Goal: Transaction & Acquisition: Purchase product/service

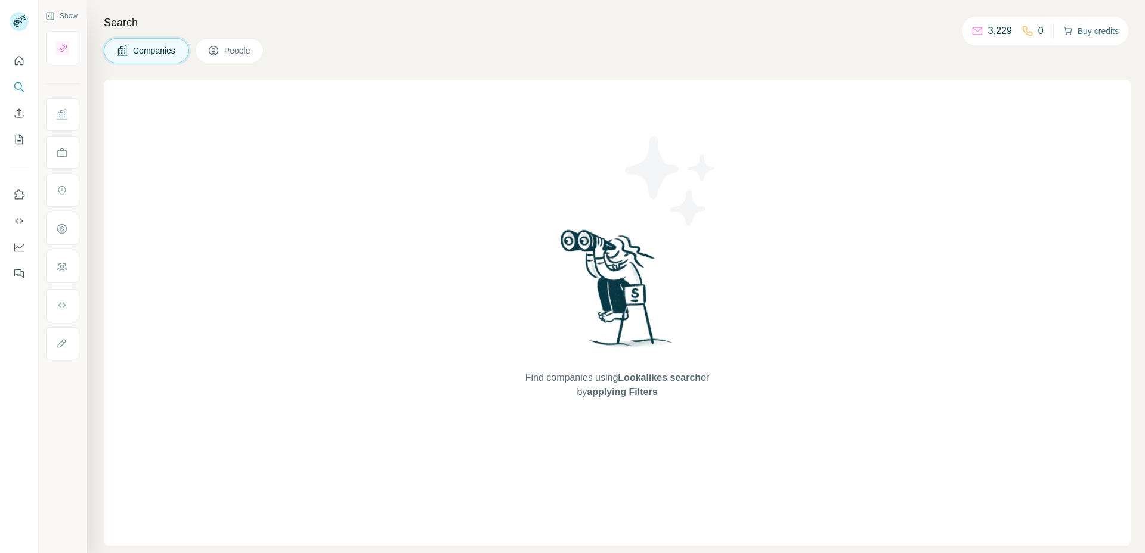
click at [1085, 29] on button "Buy credits" at bounding box center [1090, 31] width 55 height 17
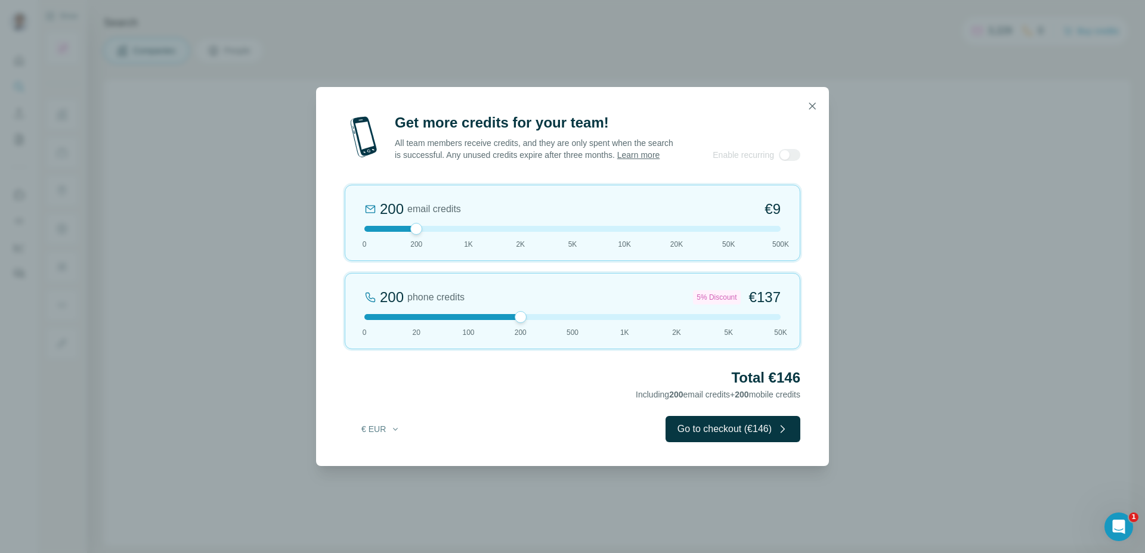
drag, startPoint x: 410, startPoint y: 323, endPoint x: 529, endPoint y: 324, distance: 118.7
click at [529, 320] on div at bounding box center [572, 317] width 416 height 6
drag, startPoint x: 380, startPoint y: 236, endPoint x: 324, endPoint y: 234, distance: 56.1
click at [324, 234] on div "Get more credits for your team! All team members receive credits, and they are …" at bounding box center [572, 289] width 513 height 353
drag, startPoint x: 535, startPoint y: 324, endPoint x: 516, endPoint y: 321, distance: 19.3
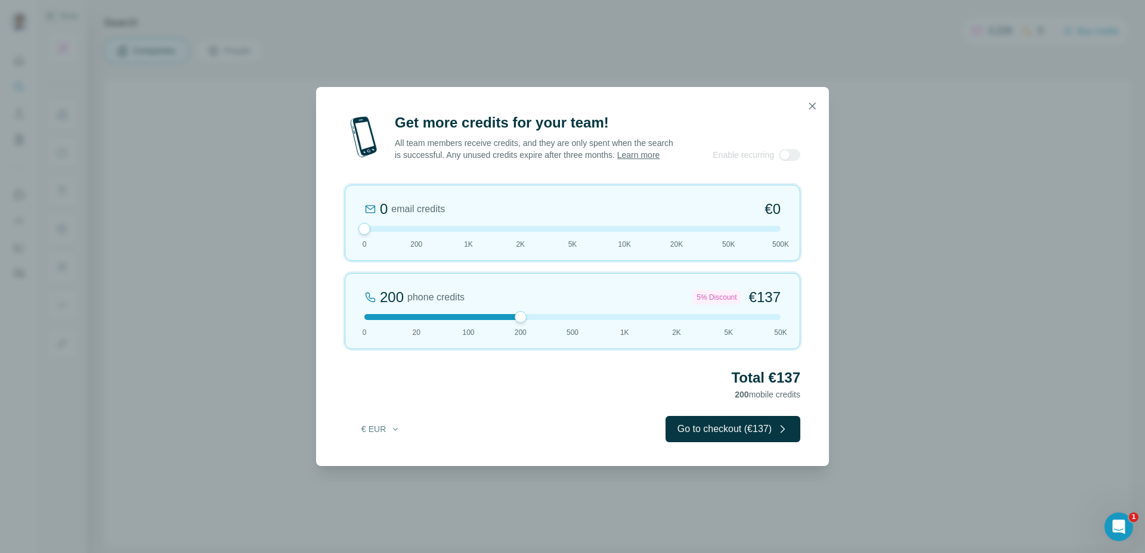
click at [516, 321] on div at bounding box center [521, 317] width 12 height 12
drag, startPoint x: 522, startPoint y: 321, endPoint x: 531, endPoint y: 321, distance: 9.0
click at [531, 320] on div at bounding box center [572, 317] width 416 height 6
click at [808, 102] on icon "button" at bounding box center [812, 106] width 12 height 12
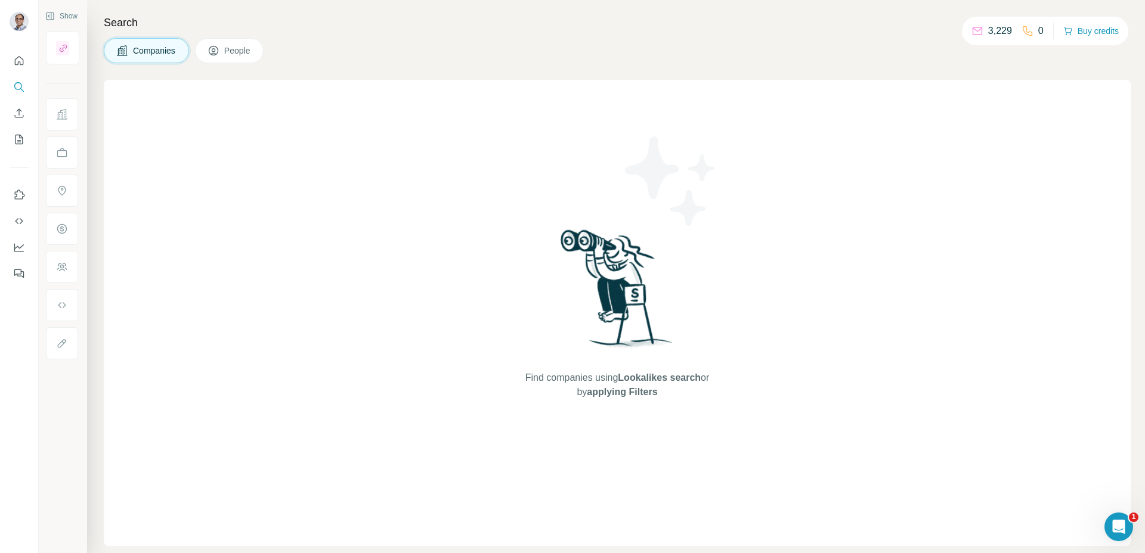
click at [811, 99] on div "Find companies using Lookalikes search or by applying Filters" at bounding box center [617, 313] width 1027 height 466
click at [1083, 29] on button "Buy credits" at bounding box center [1090, 31] width 55 height 17
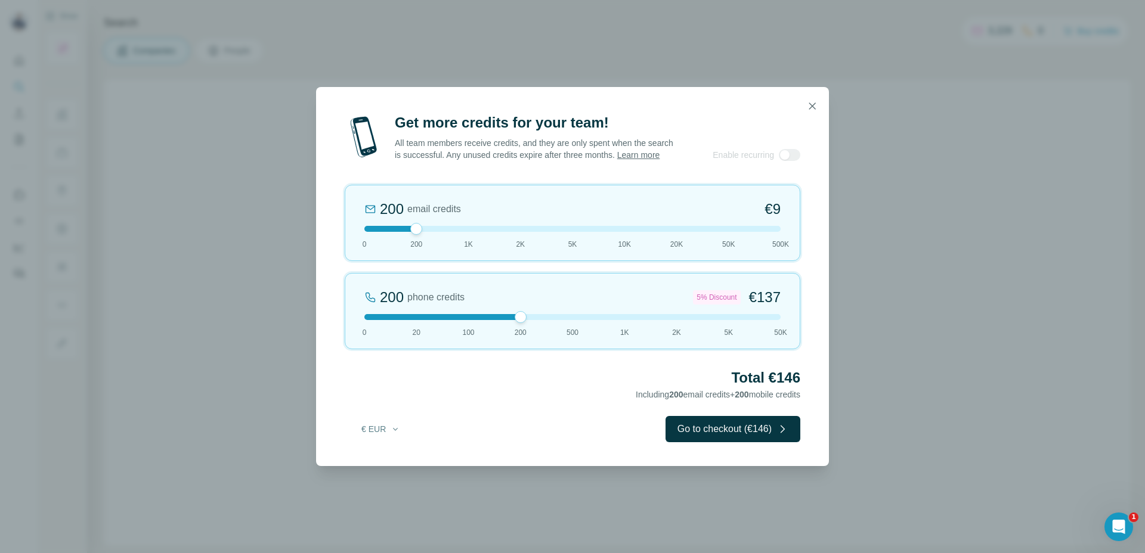
click at [546, 320] on div at bounding box center [572, 317] width 416 height 6
click at [348, 236] on div "0 email credits €0 0 200 1K 2K 5K 10K 20K 50K 500K" at bounding box center [573, 223] width 456 height 76
drag, startPoint x: 521, startPoint y: 327, endPoint x: 556, endPoint y: 329, distance: 34.6
click at [556, 329] on div "500 phone credits 7% Discount €333 0 20 100 200 500 1K 2K 5K 50K" at bounding box center [573, 311] width 456 height 76
drag, startPoint x: 570, startPoint y: 323, endPoint x: 608, endPoint y: 323, distance: 37.6
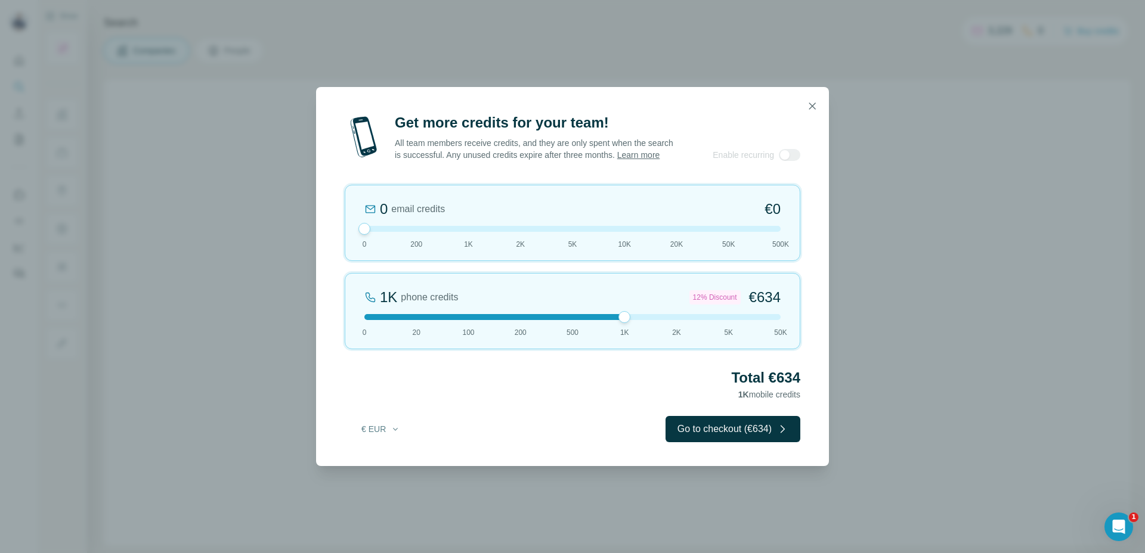
click at [608, 320] on div at bounding box center [572, 317] width 416 height 6
drag, startPoint x: 626, startPoint y: 324, endPoint x: 686, endPoint y: 324, distance: 60.2
click at [686, 320] on div at bounding box center [572, 317] width 416 height 6
drag, startPoint x: 677, startPoint y: 323, endPoint x: 712, endPoint y: 323, distance: 35.2
click at [712, 320] on div at bounding box center [572, 317] width 416 height 6
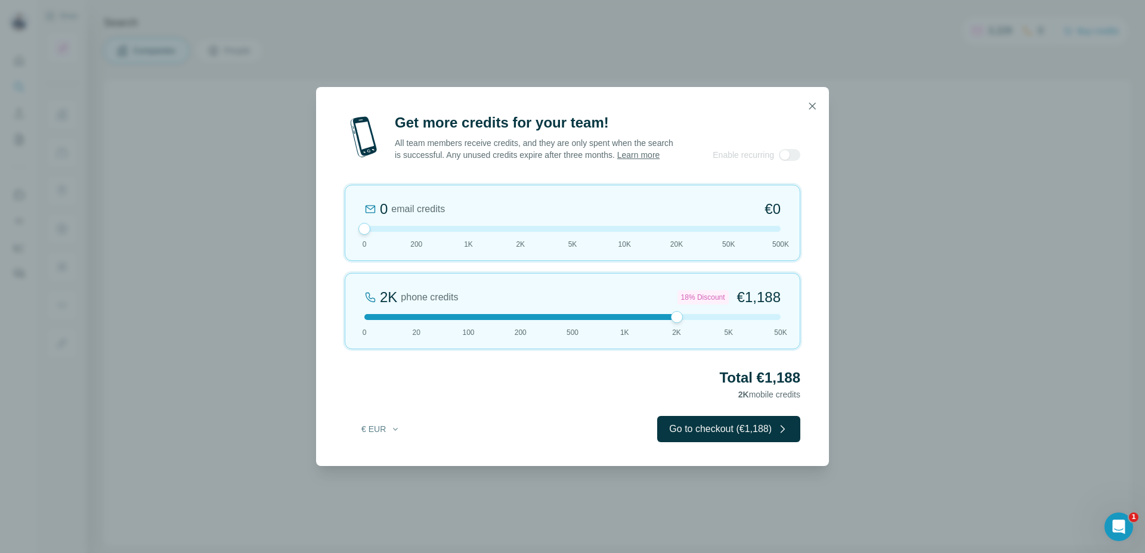
drag, startPoint x: 732, startPoint y: 323, endPoint x: 681, endPoint y: 323, distance: 51.3
click at [681, 323] on div at bounding box center [677, 317] width 12 height 12
drag, startPoint x: 676, startPoint y: 323, endPoint x: 795, endPoint y: 321, distance: 118.7
click at [795, 321] on div "5K phone credits 25% Discount €2,700 0 20 100 200 500 1K 2K 5K 50K" at bounding box center [573, 311] width 456 height 76
drag, startPoint x: 782, startPoint y: 324, endPoint x: 794, endPoint y: 333, distance: 15.1
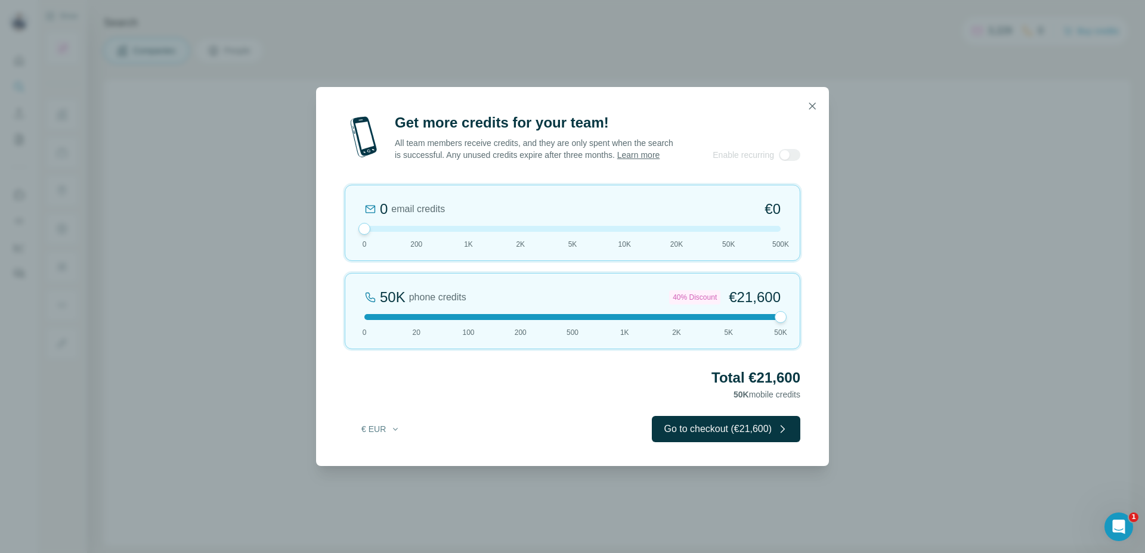
click at [794, 333] on div "50K phone credits 40% Discount €21,600 0 20 100 200 500 1K 2K 5K 50K" at bounding box center [573, 311] width 456 height 76
drag, startPoint x: 782, startPoint y: 324, endPoint x: 564, endPoint y: 325, distance: 218.3
click at [564, 320] on div at bounding box center [572, 317] width 416 height 6
click at [819, 99] on button "button" at bounding box center [812, 106] width 24 height 24
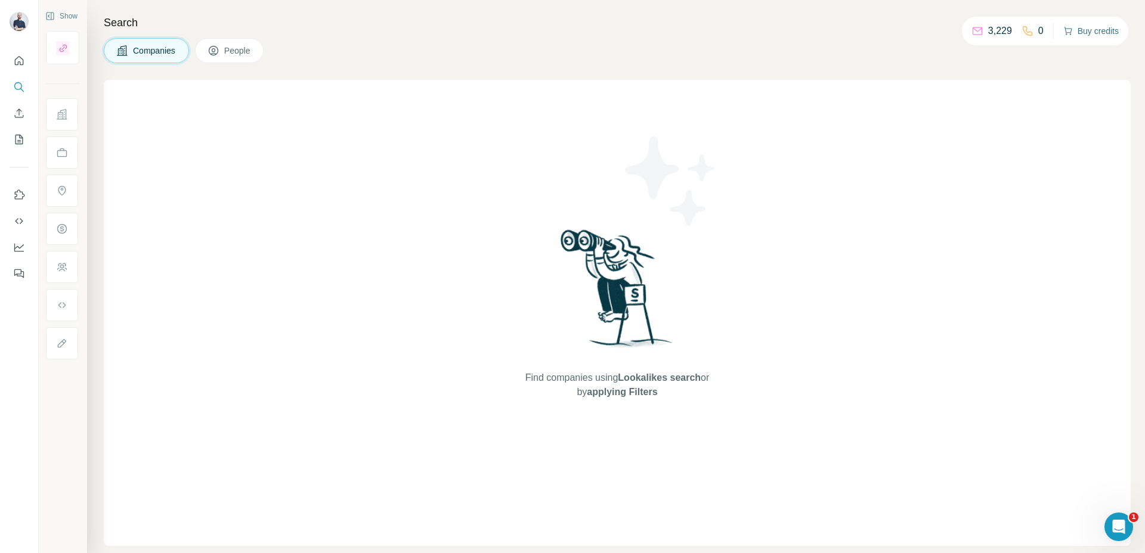
click at [1085, 35] on button "Buy credits" at bounding box center [1090, 31] width 55 height 17
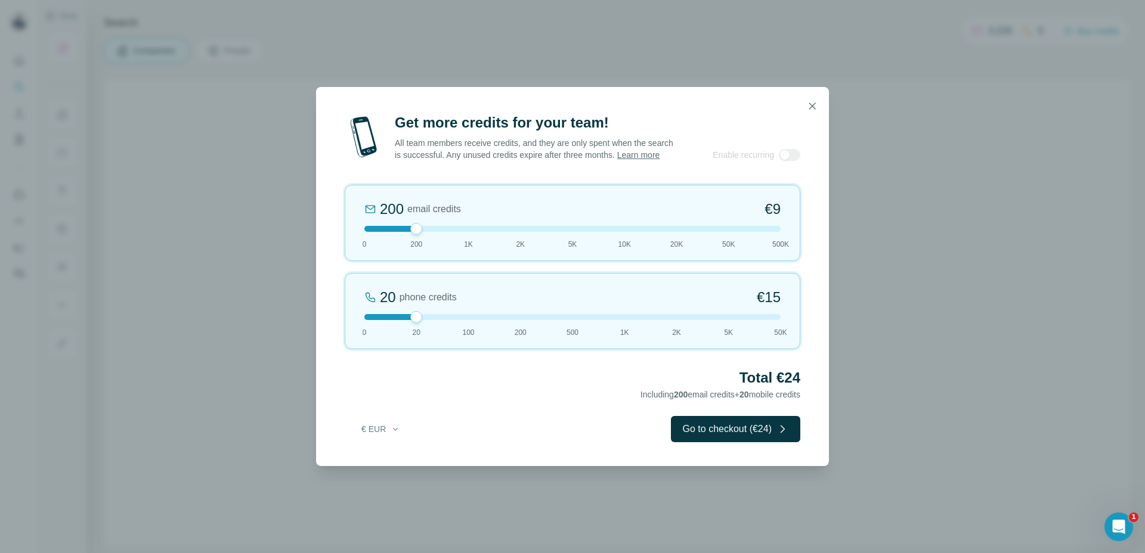
drag, startPoint x: 574, startPoint y: 323, endPoint x: 497, endPoint y: 323, distance: 76.9
click at [496, 320] on div at bounding box center [572, 317] width 416 height 6
click at [330, 234] on div "Get more credits for your team! All team members receive credits, and they are …" at bounding box center [572, 289] width 513 height 353
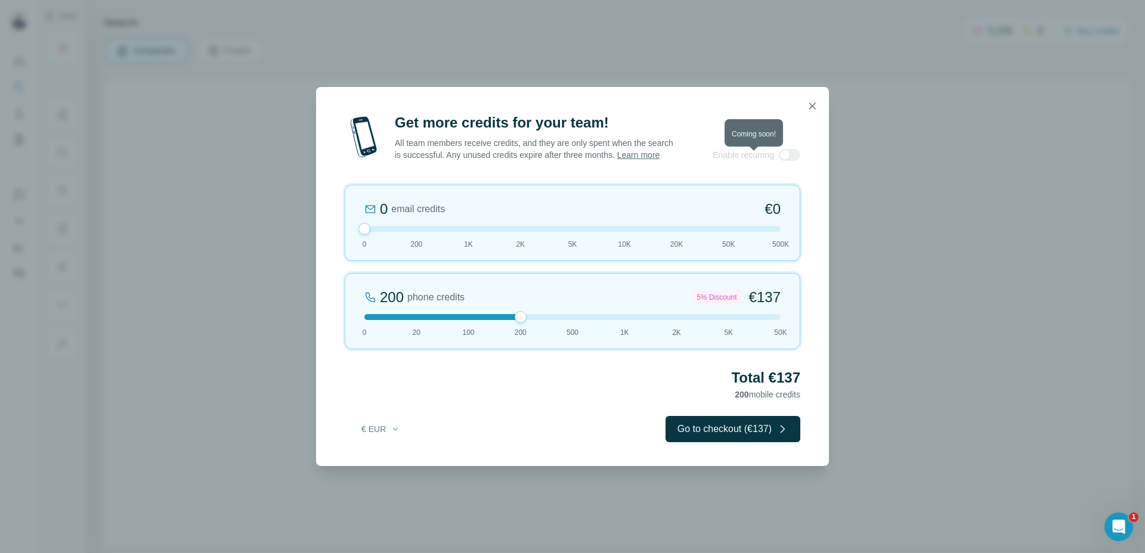
click at [788, 161] on div at bounding box center [789, 155] width 21 height 12
click at [791, 160] on div at bounding box center [789, 155] width 21 height 12
click at [562, 320] on div at bounding box center [572, 317] width 416 height 6
click at [701, 441] on button "Go to checkout (€333)" at bounding box center [733, 429] width 135 height 26
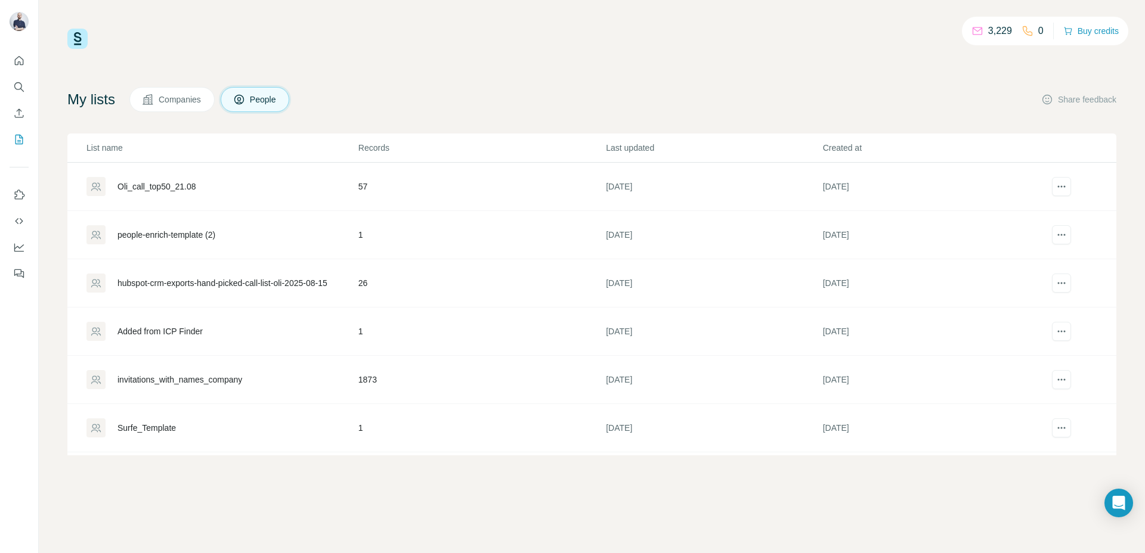
click at [197, 91] on button "Companies" at bounding box center [171, 99] width 85 height 25
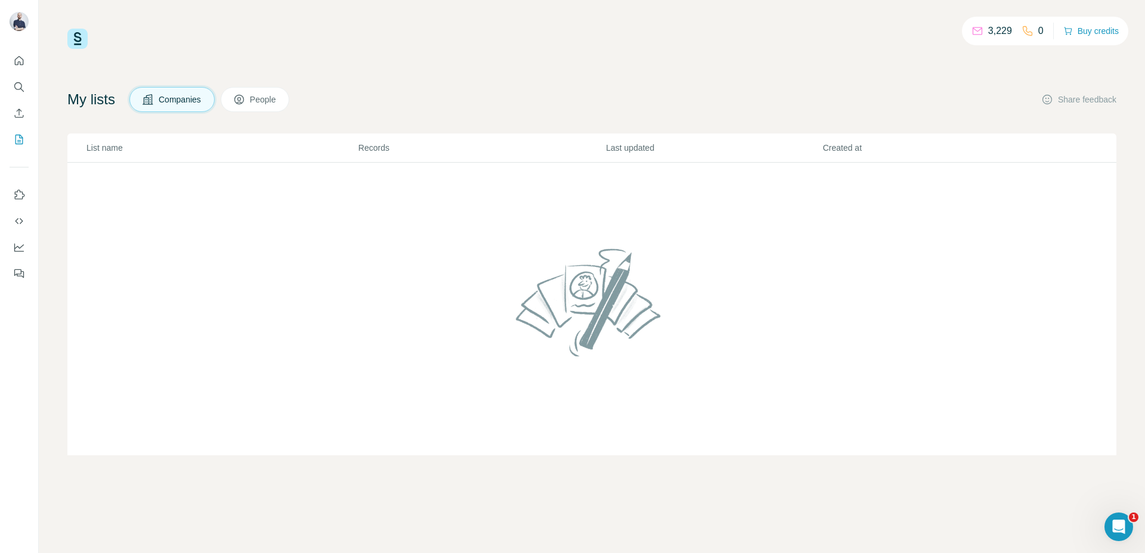
click at [254, 92] on button "People" at bounding box center [255, 99] width 69 height 25
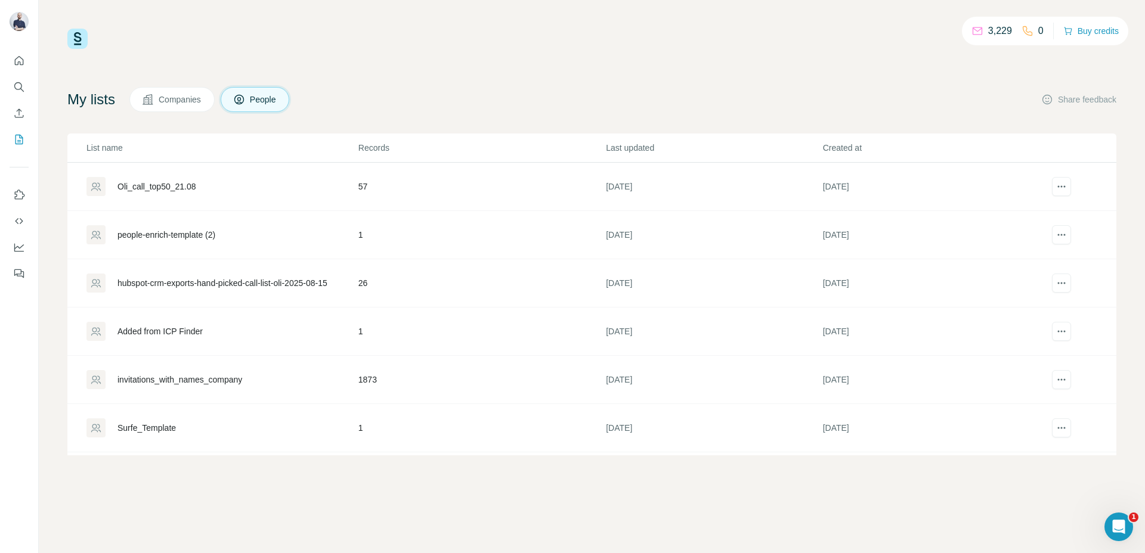
click at [193, 102] on span "Companies" at bounding box center [181, 100] width 44 height 12
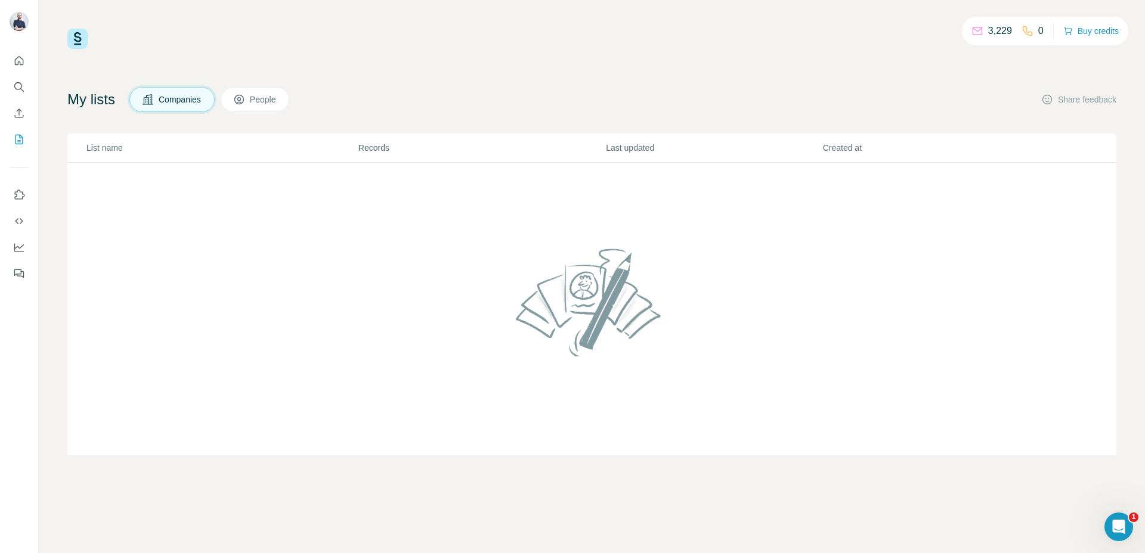
click at [265, 103] on span "People" at bounding box center [263, 100] width 27 height 12
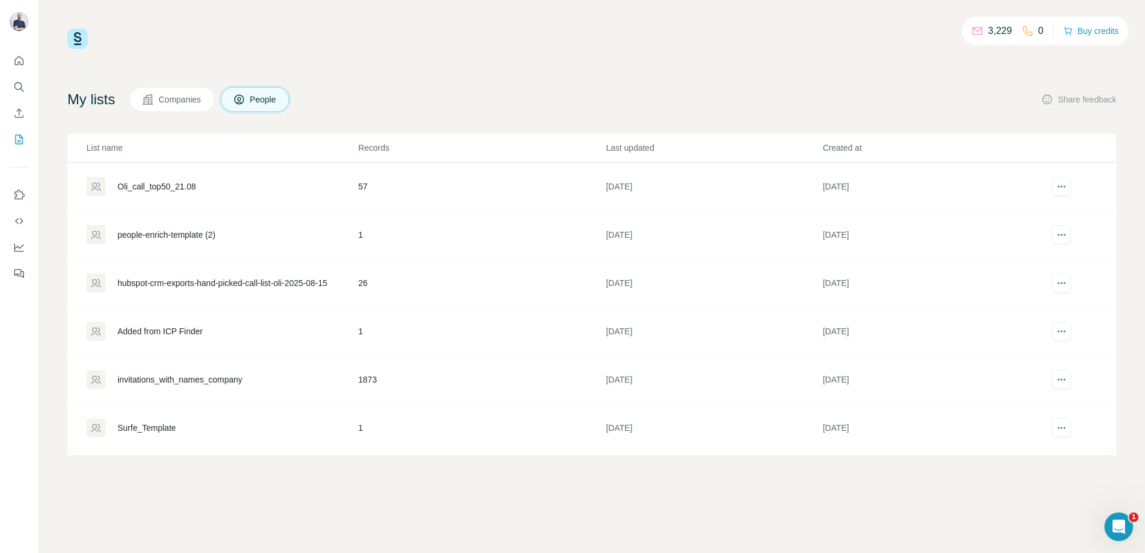
click at [194, 99] on span "Companies" at bounding box center [181, 100] width 44 height 12
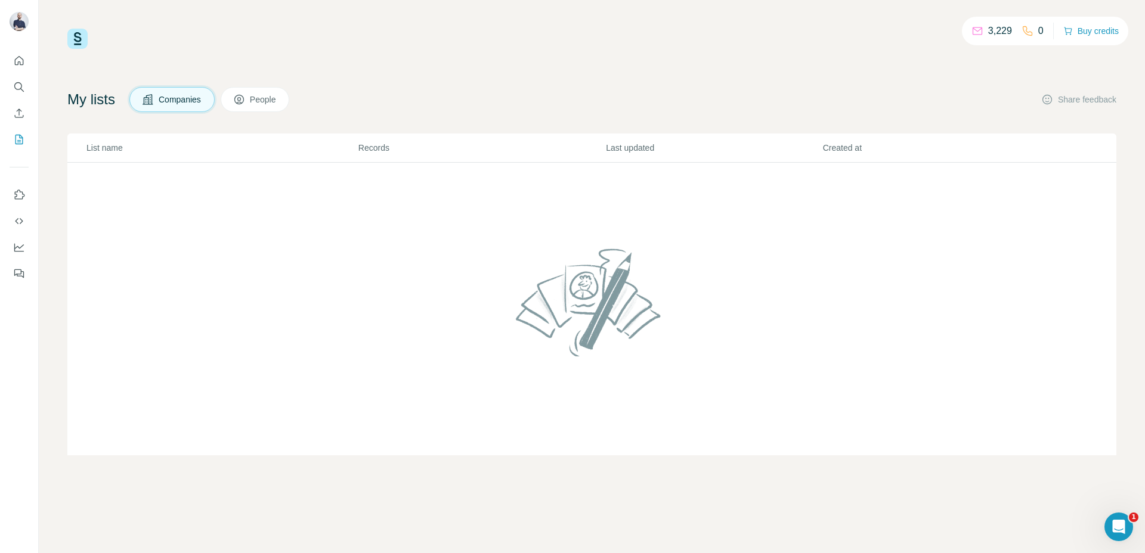
click at [279, 109] on button "People" at bounding box center [255, 99] width 69 height 25
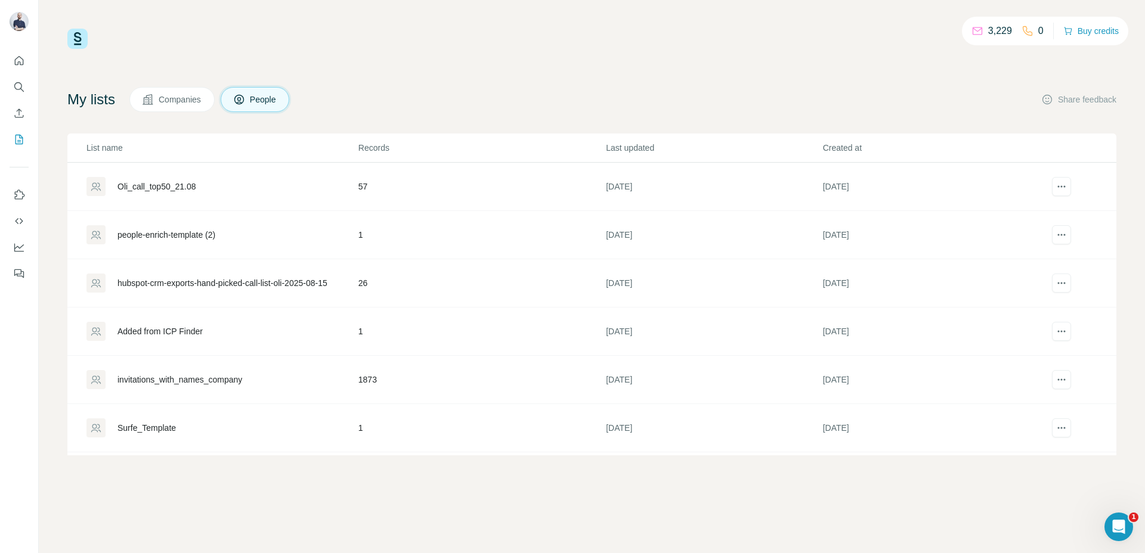
click at [202, 97] on span "Companies" at bounding box center [181, 100] width 44 height 12
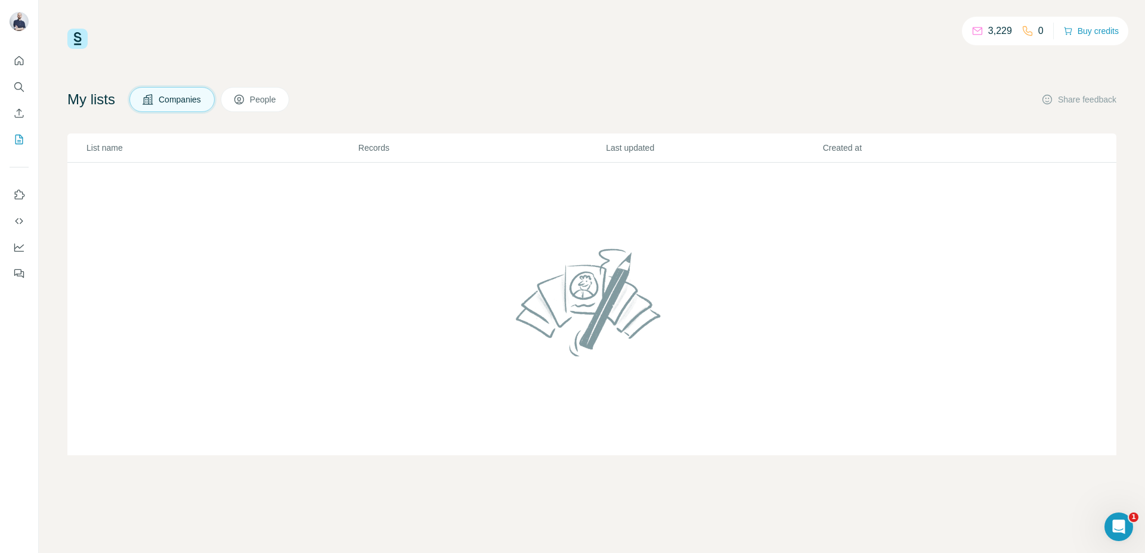
click at [264, 100] on span "People" at bounding box center [263, 100] width 27 height 12
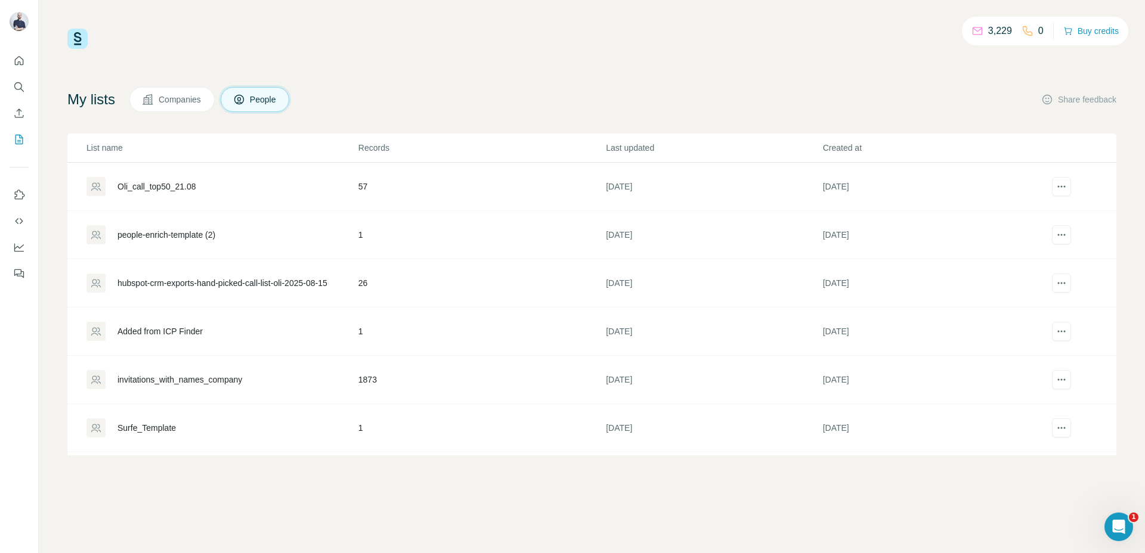
click at [202, 99] on span "Companies" at bounding box center [181, 100] width 44 height 12
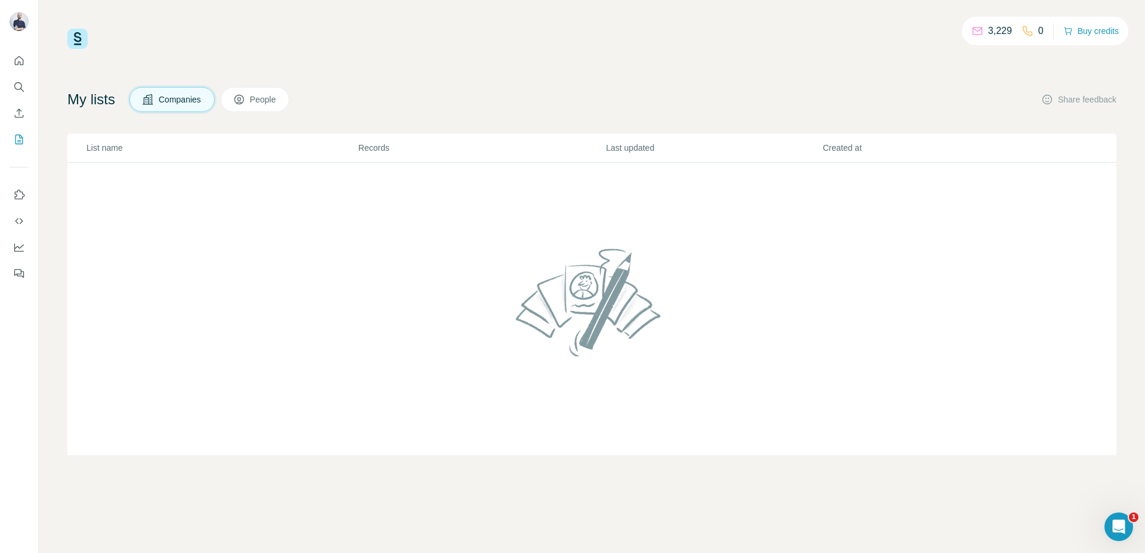
click at [266, 104] on span "People" at bounding box center [263, 100] width 27 height 12
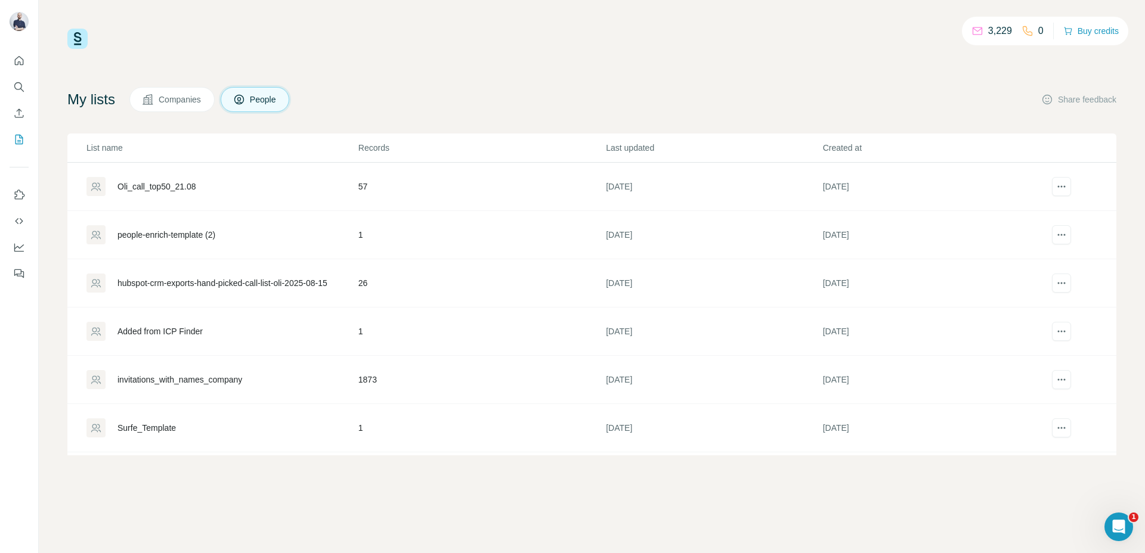
click at [196, 105] on span "Companies" at bounding box center [181, 100] width 44 height 12
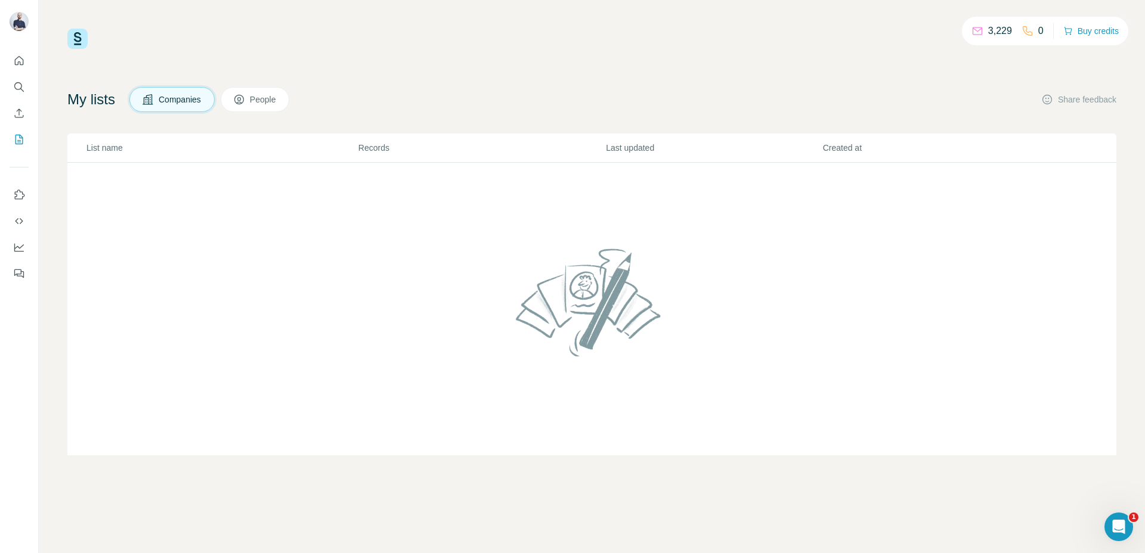
click at [258, 107] on button "People" at bounding box center [255, 99] width 69 height 25
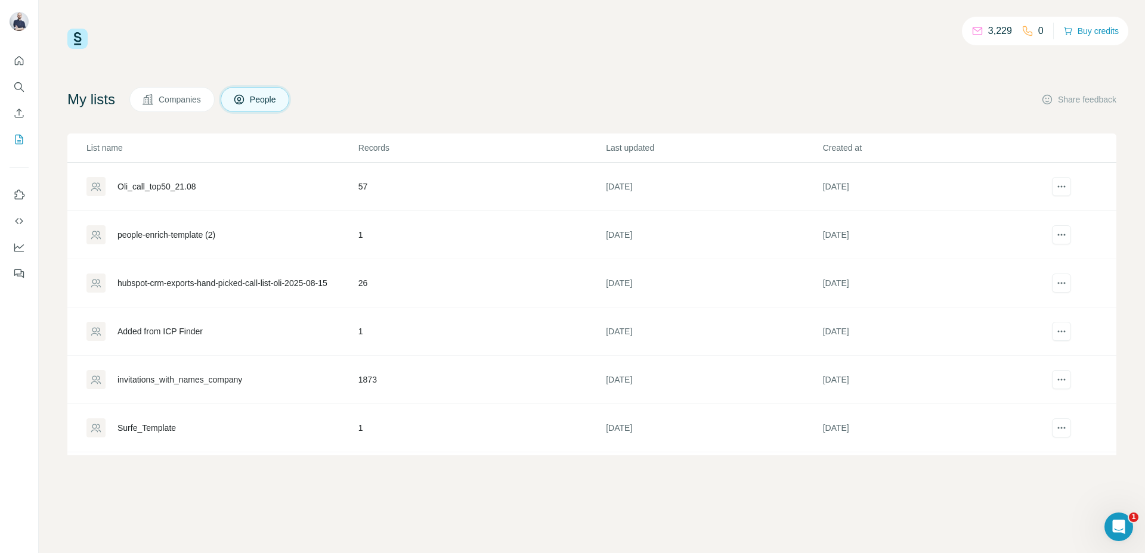
click at [211, 110] on button "Companies" at bounding box center [171, 99] width 85 height 25
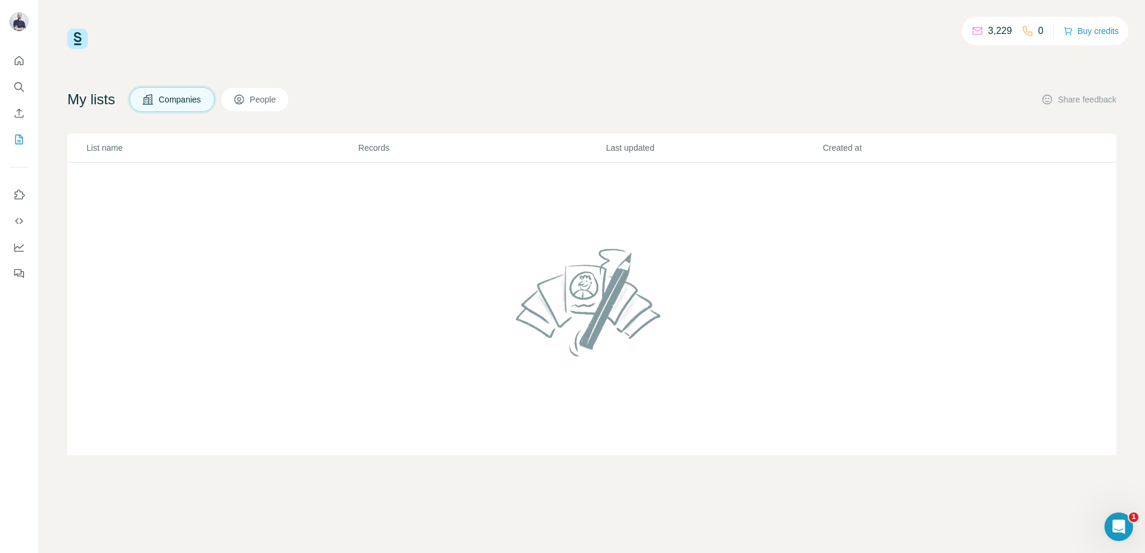
click at [271, 104] on span "People" at bounding box center [263, 100] width 27 height 12
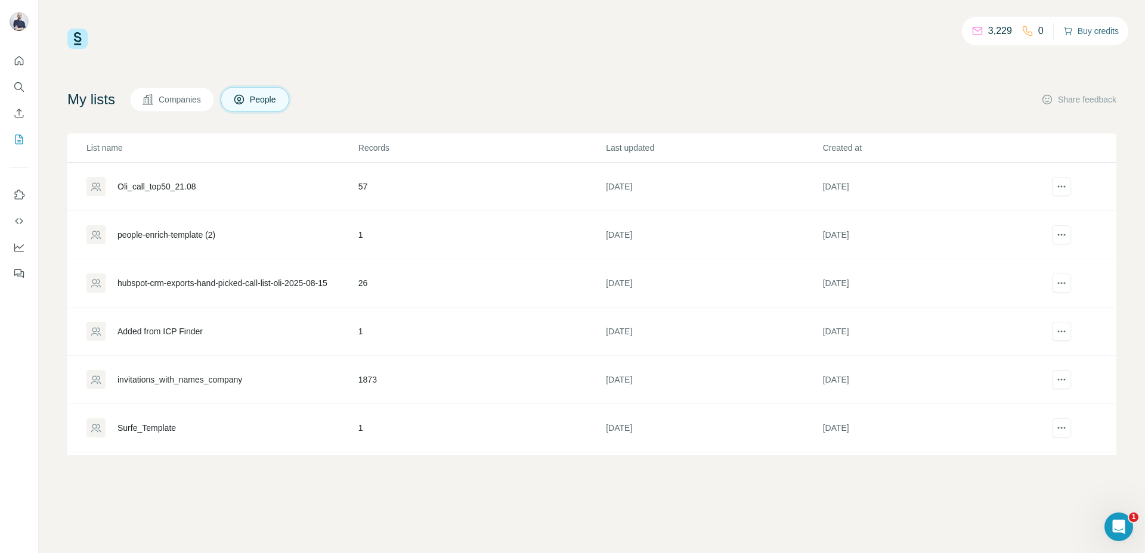
click at [1075, 32] on button "Buy credits" at bounding box center [1090, 31] width 55 height 17
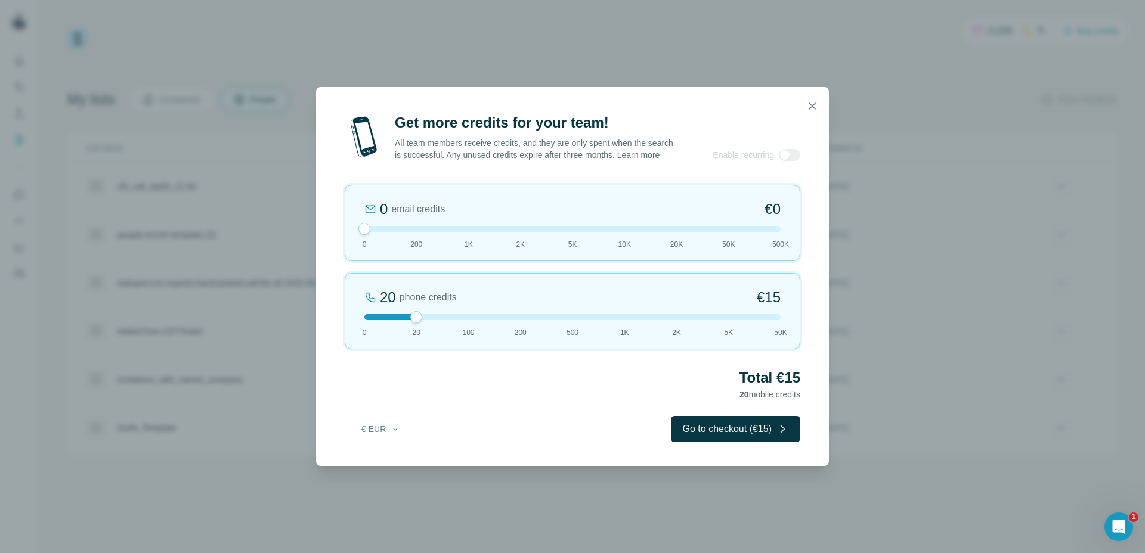
drag, startPoint x: 414, startPoint y: 233, endPoint x: 335, endPoint y: 240, distance: 79.1
click at [335, 240] on div "Get more credits for your team! All team members receive credits, and they are …" at bounding box center [572, 289] width 513 height 353
drag, startPoint x: 415, startPoint y: 329, endPoint x: 524, endPoint y: 325, distance: 109.2
click at [526, 324] on div "20 phone credits €15 0 20 100 200 500 1K 2K 5K 50K" at bounding box center [573, 311] width 456 height 76
click at [523, 323] on div at bounding box center [521, 317] width 12 height 12
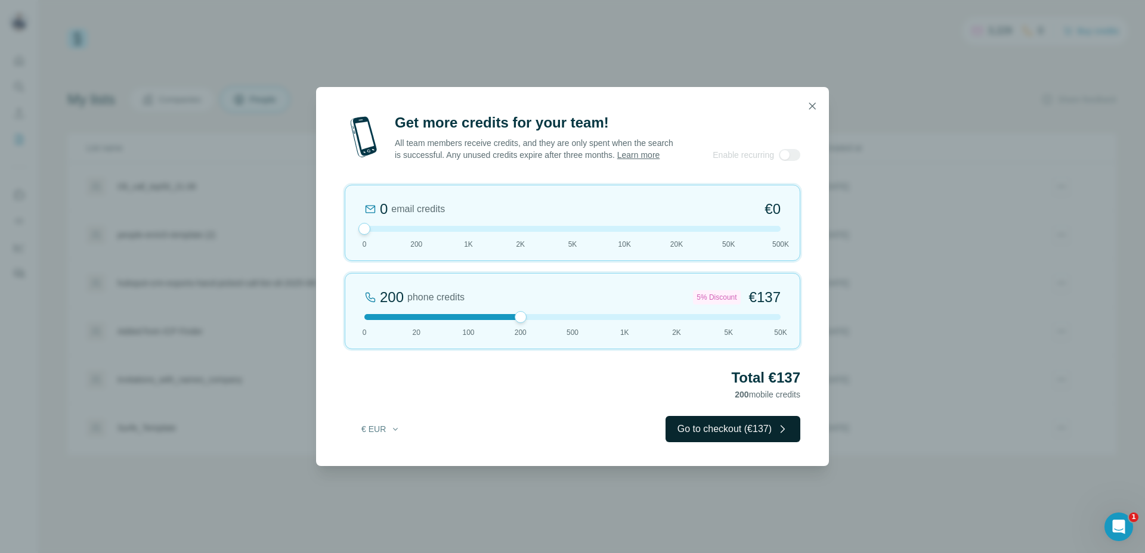
click at [754, 443] on button "Go to checkout (€137)" at bounding box center [733, 429] width 135 height 26
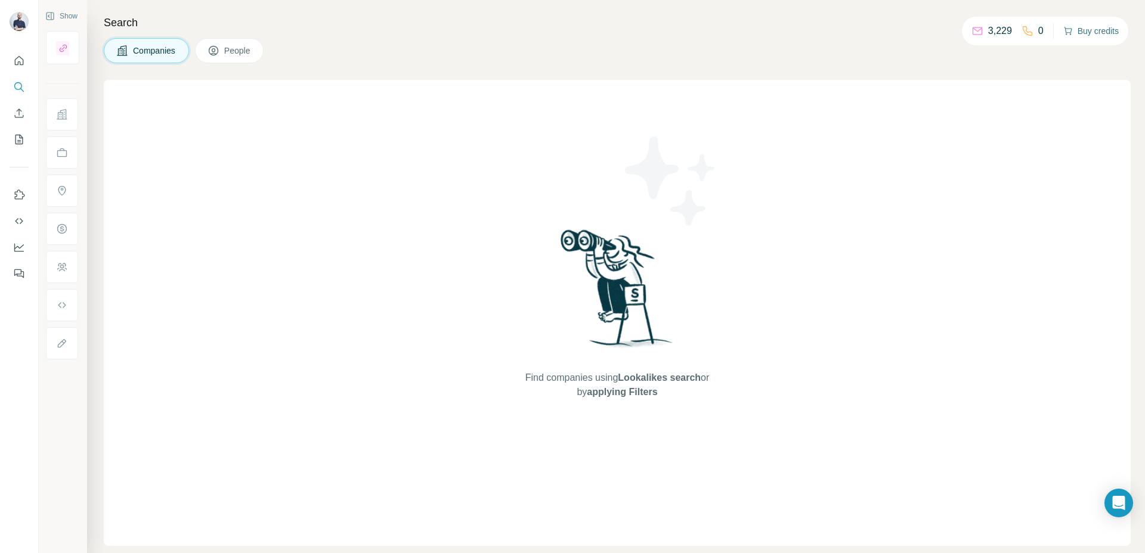
click at [1084, 30] on button "Buy credits" at bounding box center [1090, 31] width 55 height 17
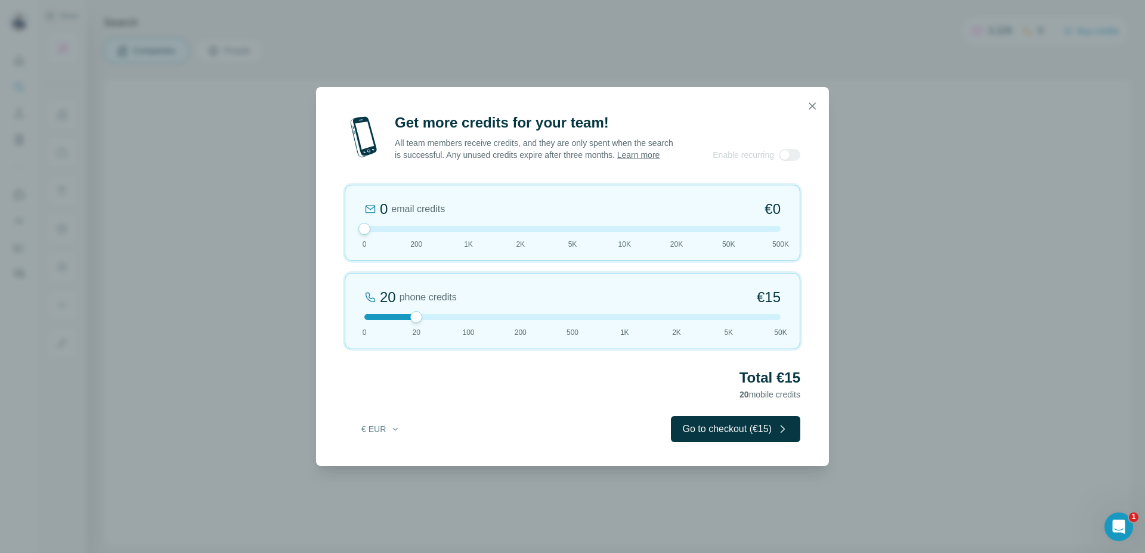
click at [351, 235] on div "0 email credits €0 0 200 1K 2K 5K 10K 20K 50K 500K" at bounding box center [573, 223] width 456 height 76
click at [536, 327] on div "20 phone credits €[PHONE_NUMBER] 1K 2K 5K 50K" at bounding box center [573, 311] width 456 height 76
click at [715, 437] on button "Go to checkout (€137)" at bounding box center [733, 429] width 135 height 26
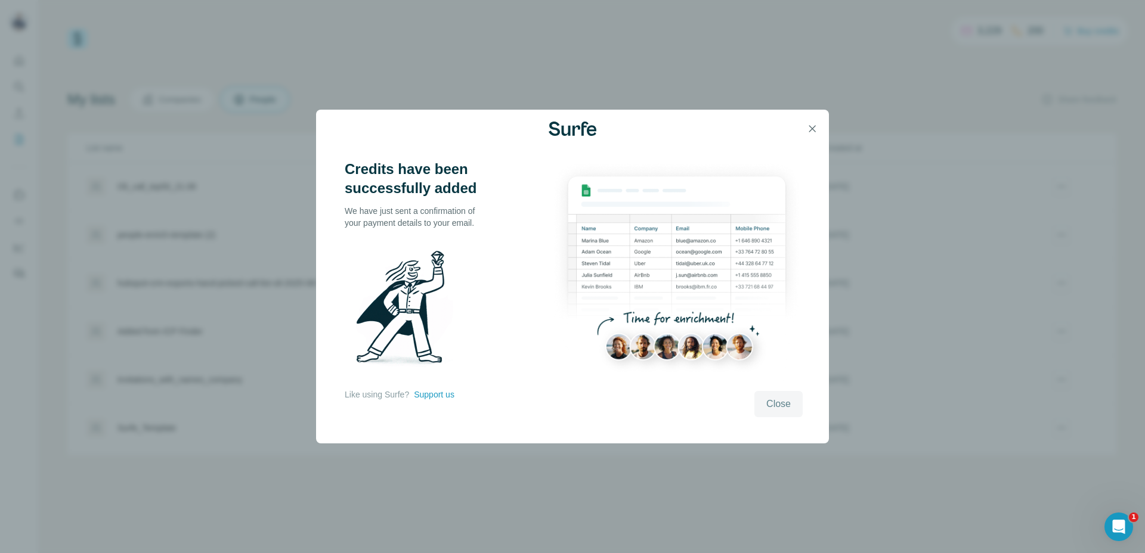
click at [790, 399] on span "Close" at bounding box center [778, 404] width 24 height 14
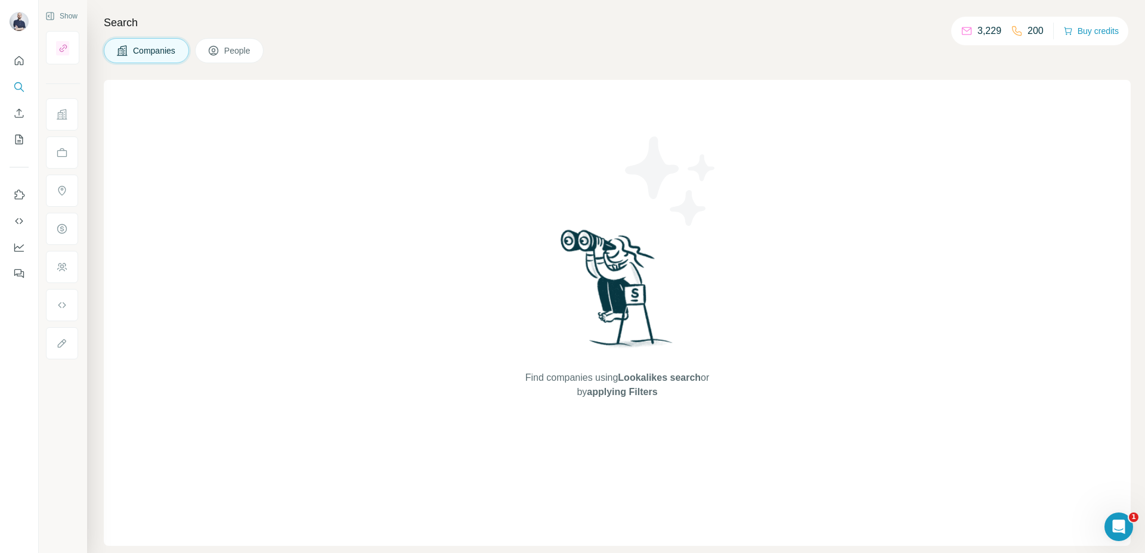
click at [1018, 29] on div "200" at bounding box center [1027, 31] width 33 height 14
